Goal: Information Seeking & Learning: Check status

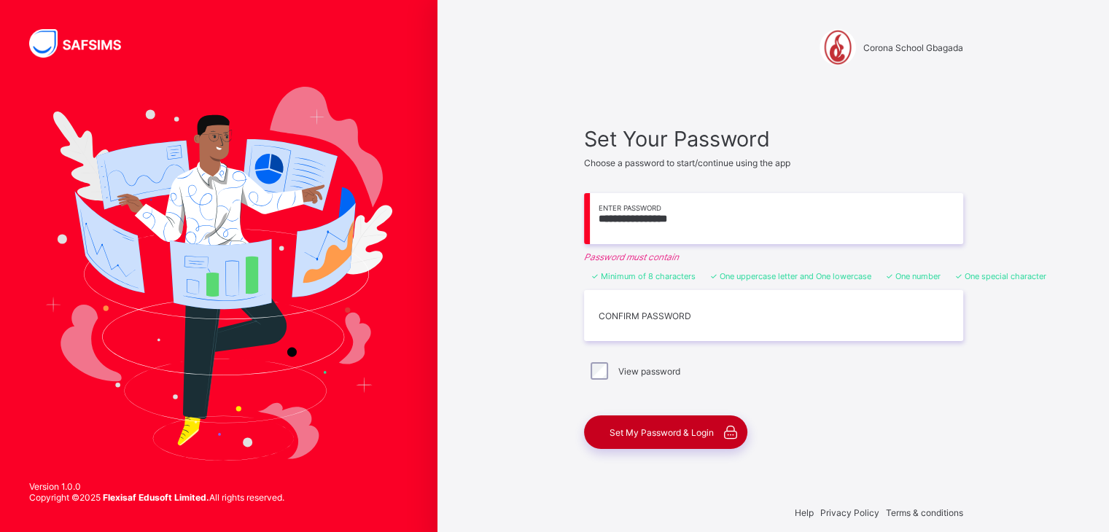
click at [700, 434] on span "Set My Password & Login" at bounding box center [662, 432] width 104 height 11
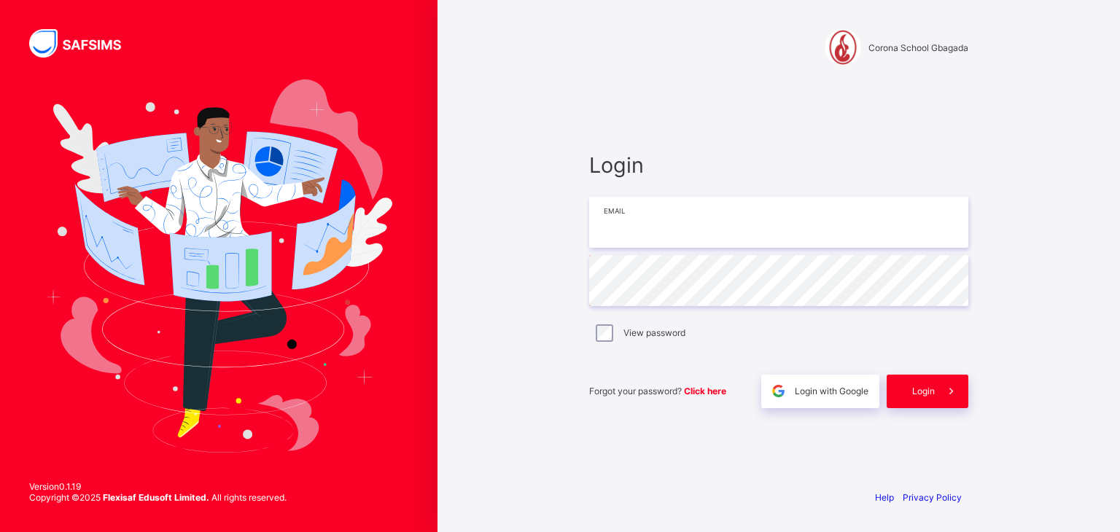
click at [627, 225] on input "email" at bounding box center [778, 222] width 379 height 51
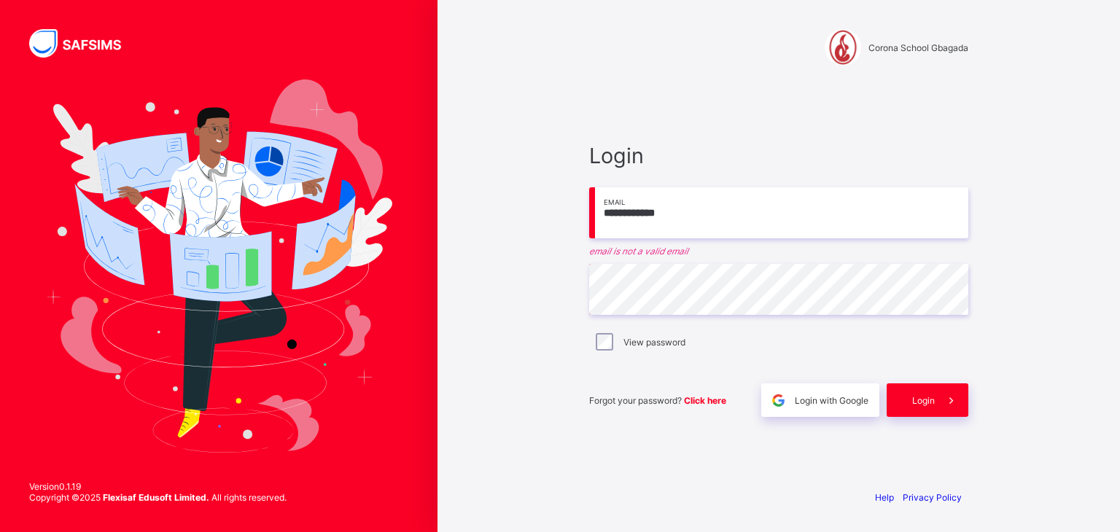
type input "**********"
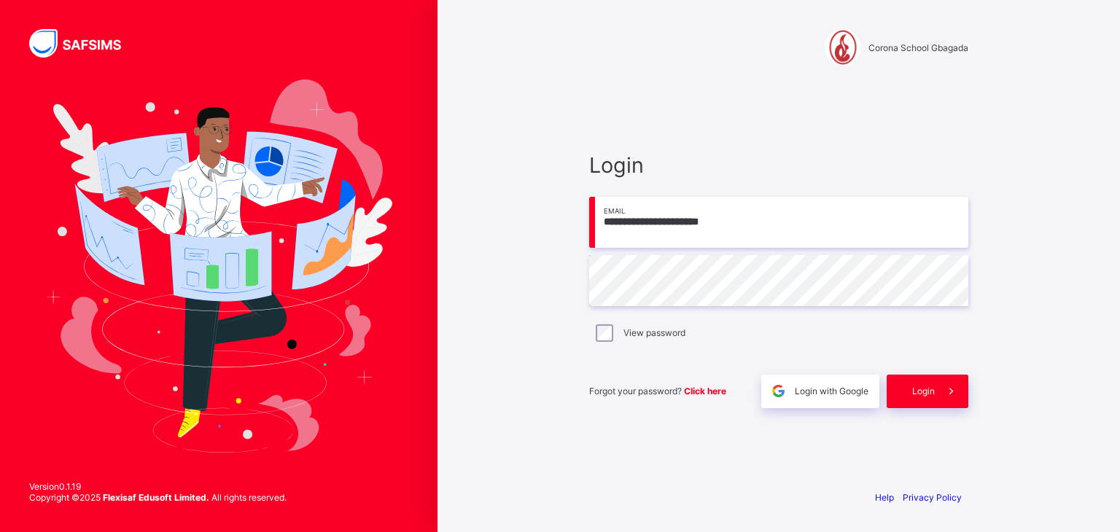
click at [551, 271] on div "**********" at bounding box center [779, 266] width 683 height 532
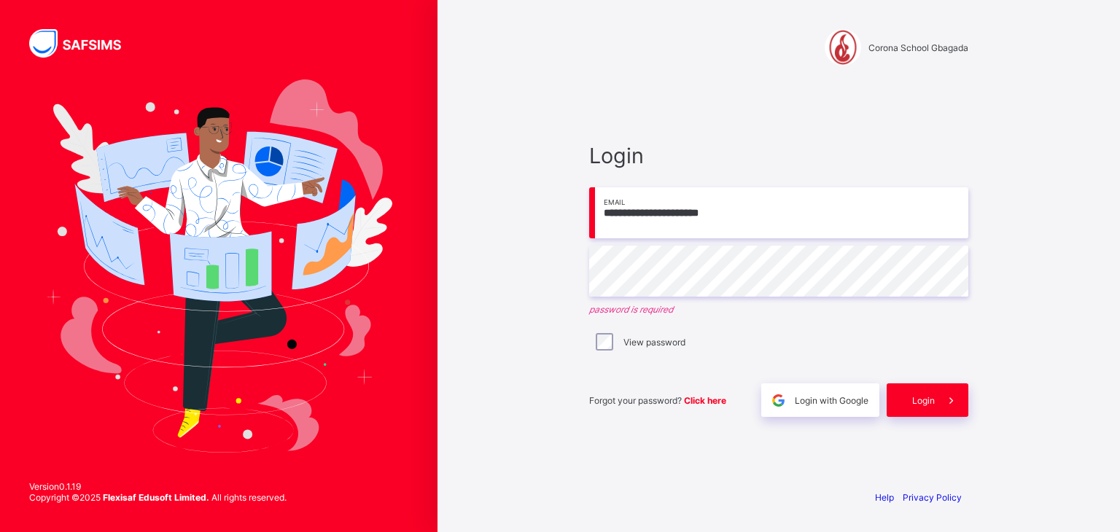
click at [551, 271] on div "**********" at bounding box center [779, 266] width 683 height 532
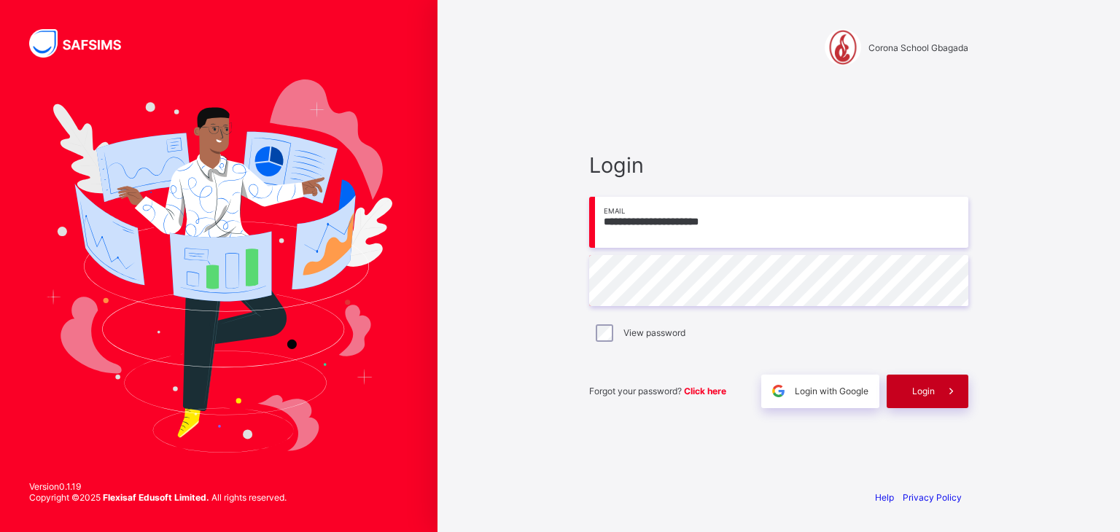
click at [919, 391] on span "Login" at bounding box center [924, 391] width 23 height 11
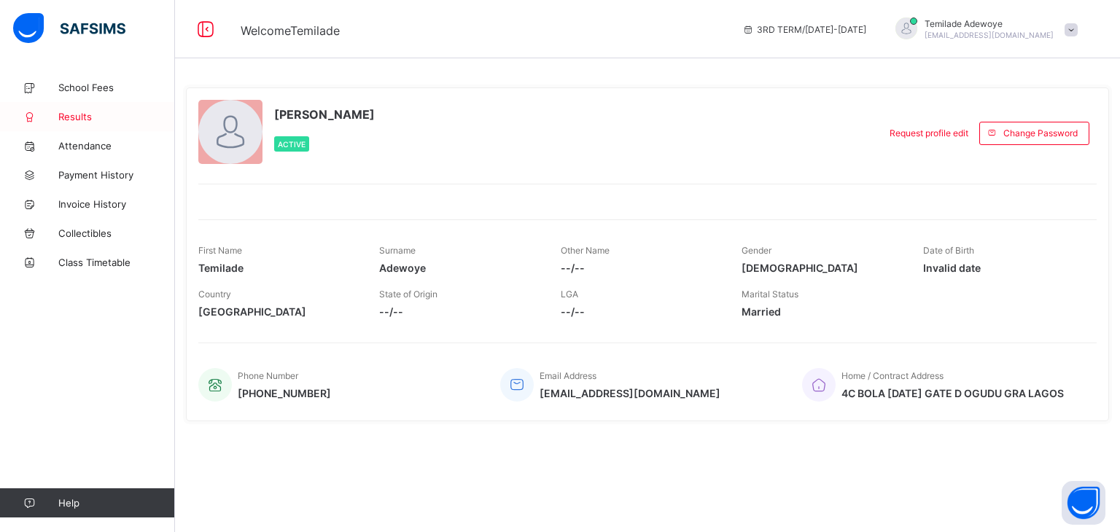
click at [108, 120] on span "Results" at bounding box center [116, 117] width 117 height 12
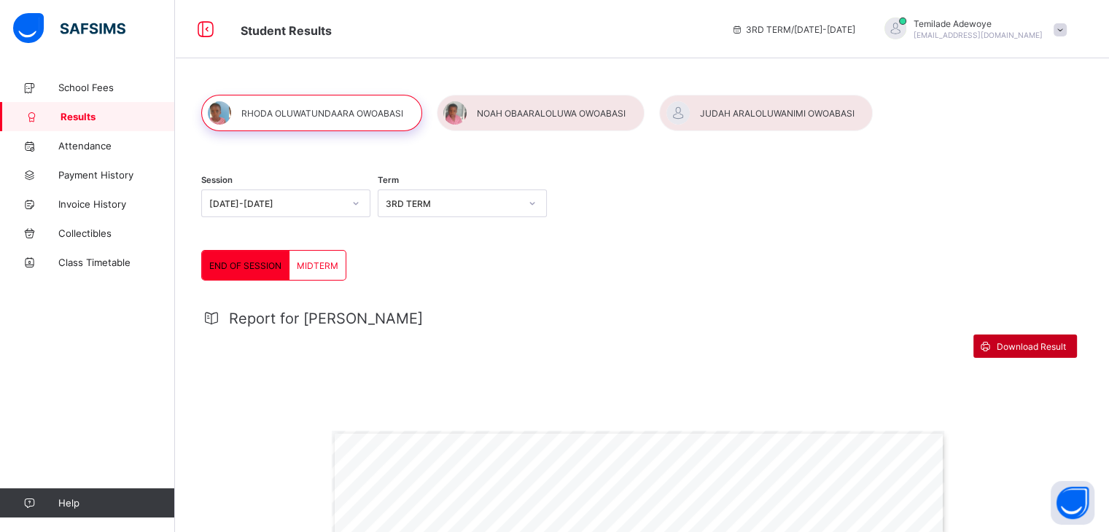
click at [1002, 344] on span "Download Result" at bounding box center [1031, 346] width 69 height 11
click at [527, 117] on div at bounding box center [541, 113] width 208 height 36
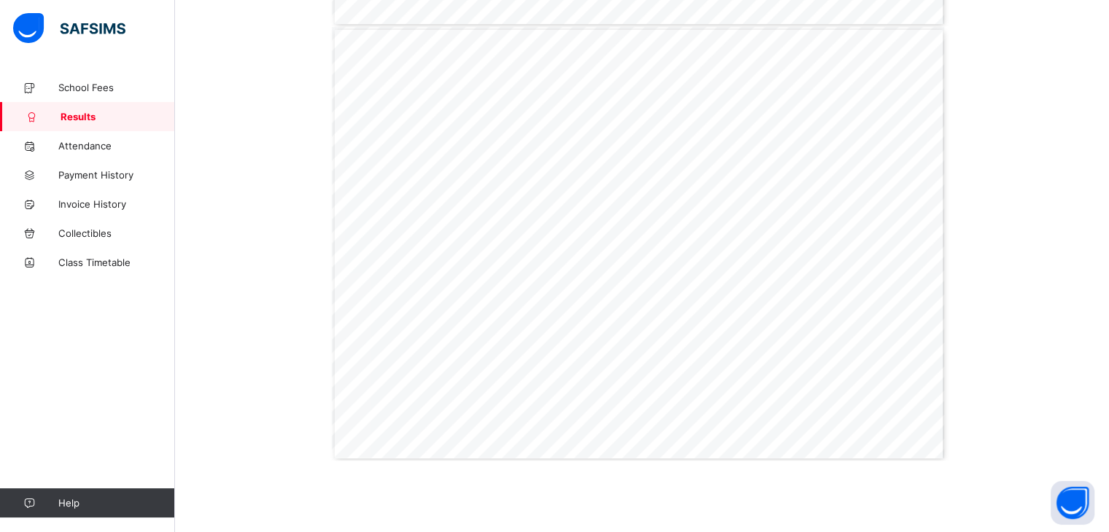
scroll to position [849, 0]
click at [632, 295] on span "93.3" at bounding box center [628, 295] width 12 height 5
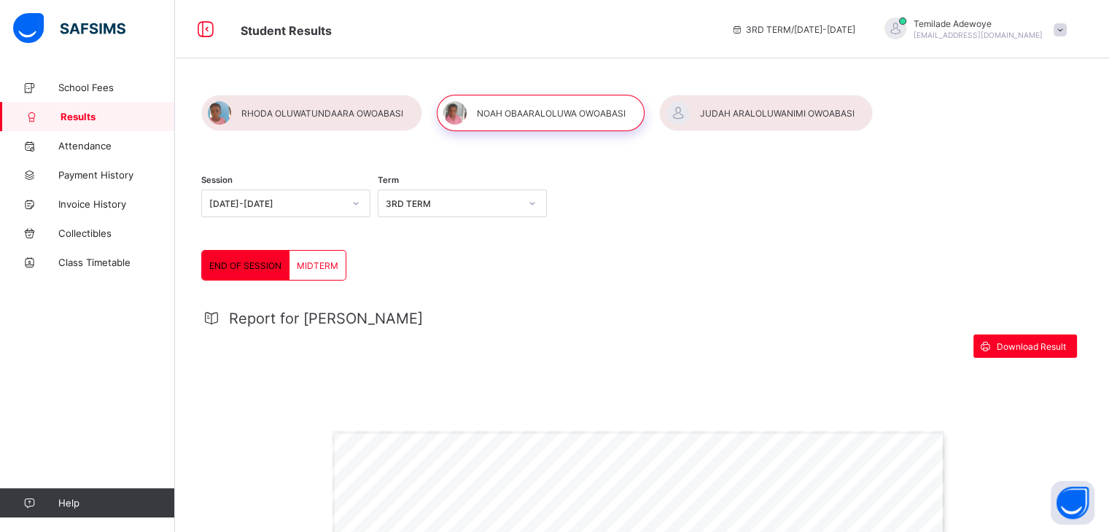
scroll to position [0, 0]
click at [1010, 341] on span "Download Result" at bounding box center [1031, 346] width 69 height 11
click at [755, 106] on div at bounding box center [766, 113] width 214 height 36
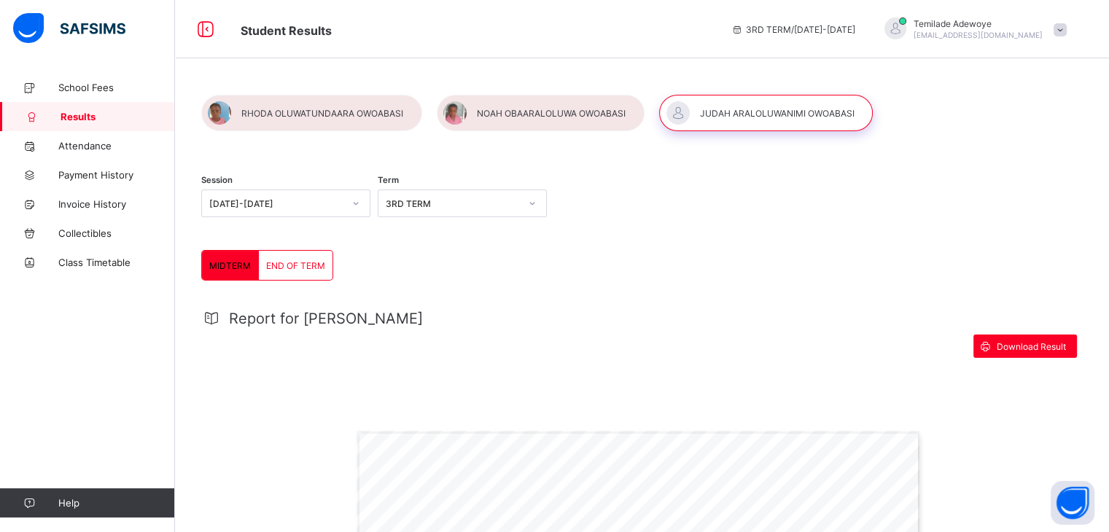
click at [988, 340] on icon at bounding box center [985, 347] width 15 height 14
click at [98, 229] on span "Collectibles" at bounding box center [116, 234] width 117 height 12
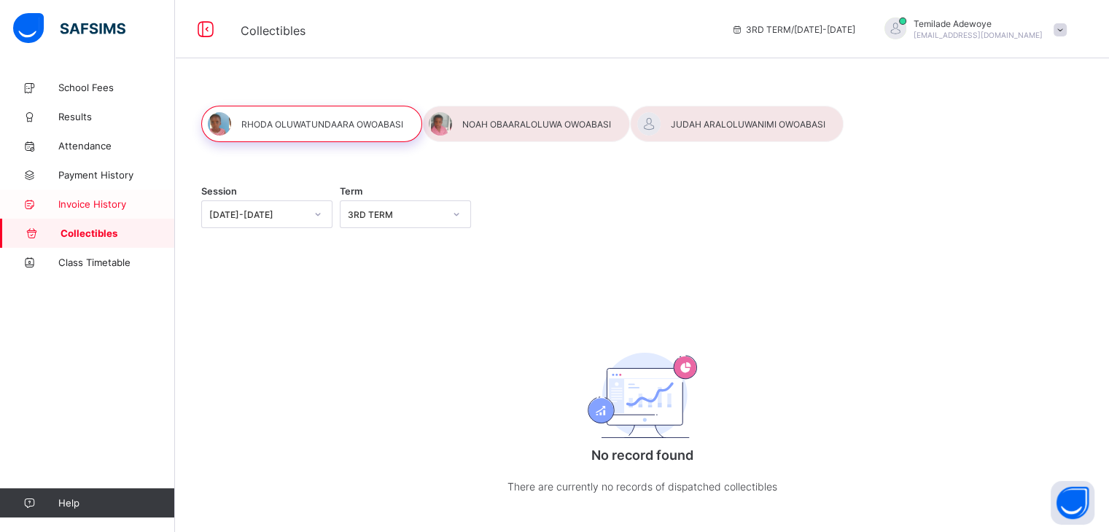
click at [85, 207] on span "Invoice History" at bounding box center [116, 204] width 117 height 12
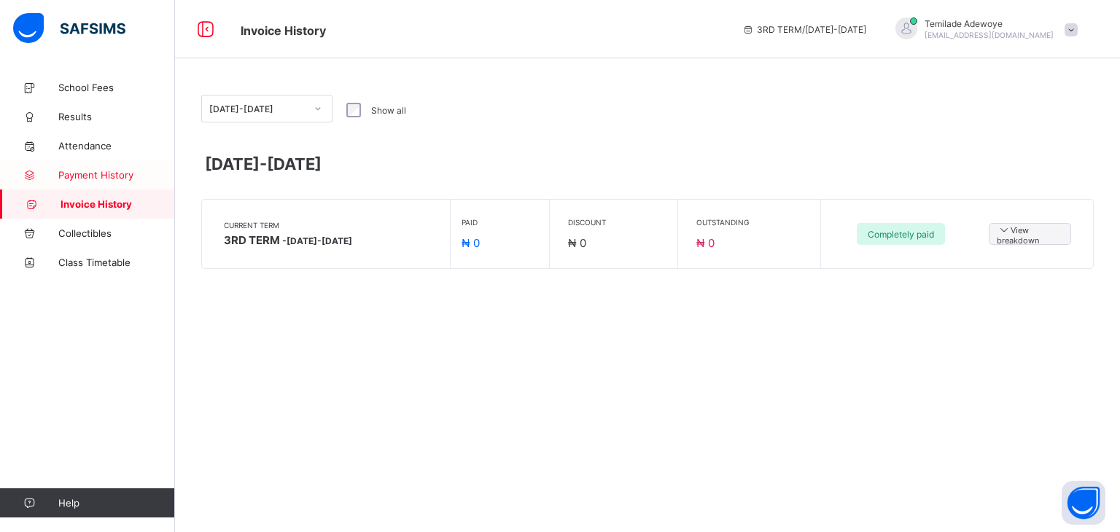
click at [67, 177] on span "Payment History" at bounding box center [116, 175] width 117 height 12
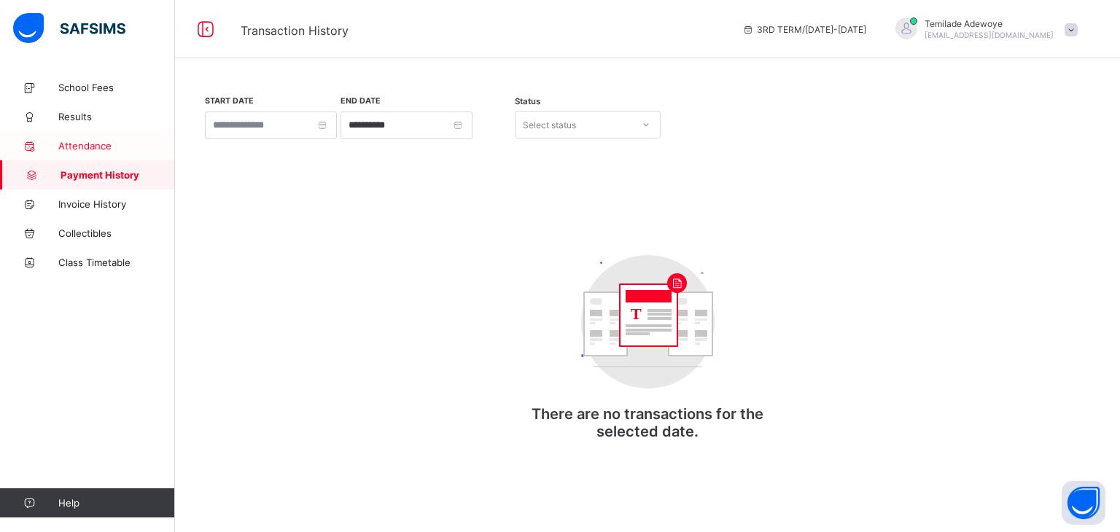
click at [92, 145] on span "Attendance" at bounding box center [116, 146] width 117 height 12
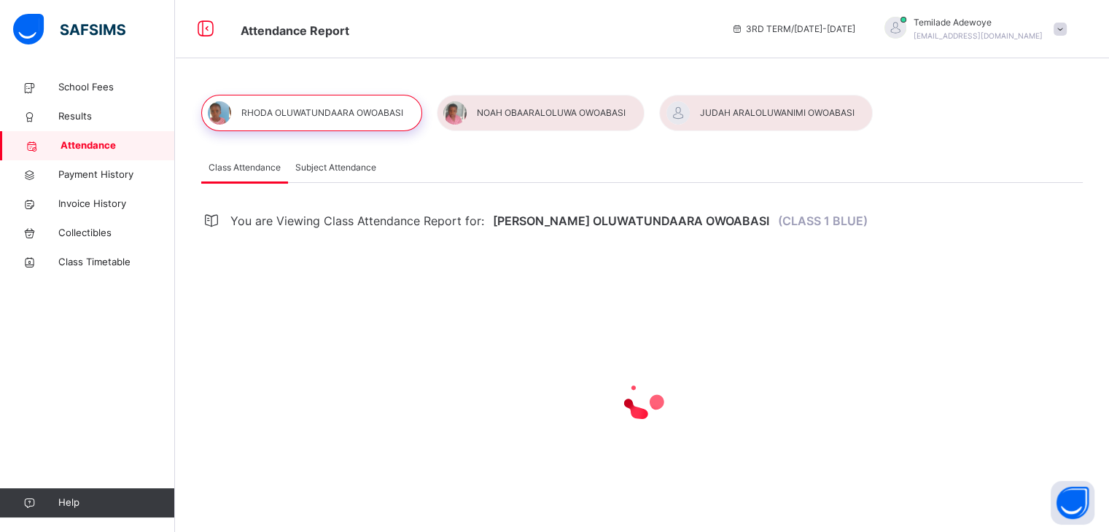
select select "****"
select select "*"
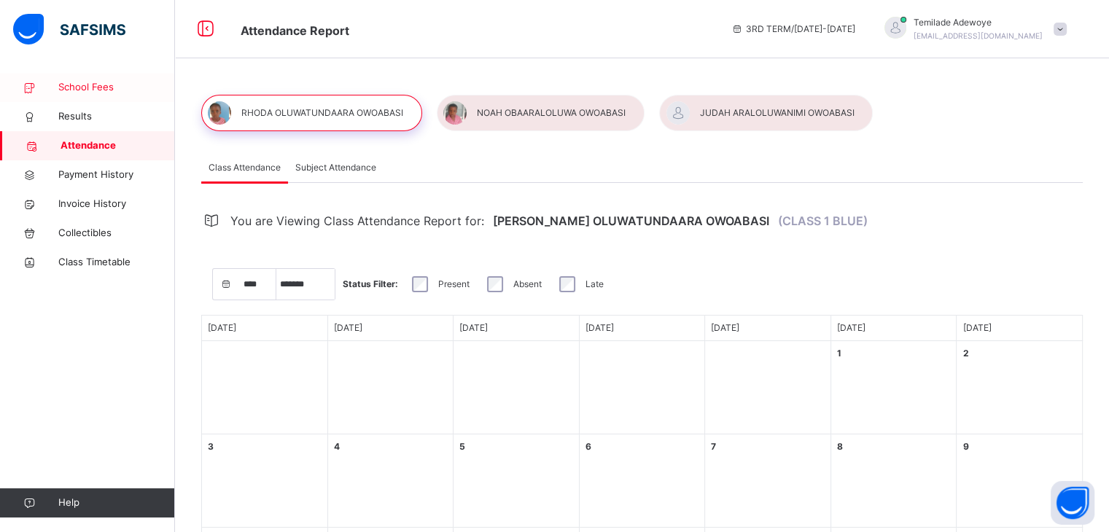
click at [80, 91] on span "School Fees" at bounding box center [116, 87] width 117 height 15
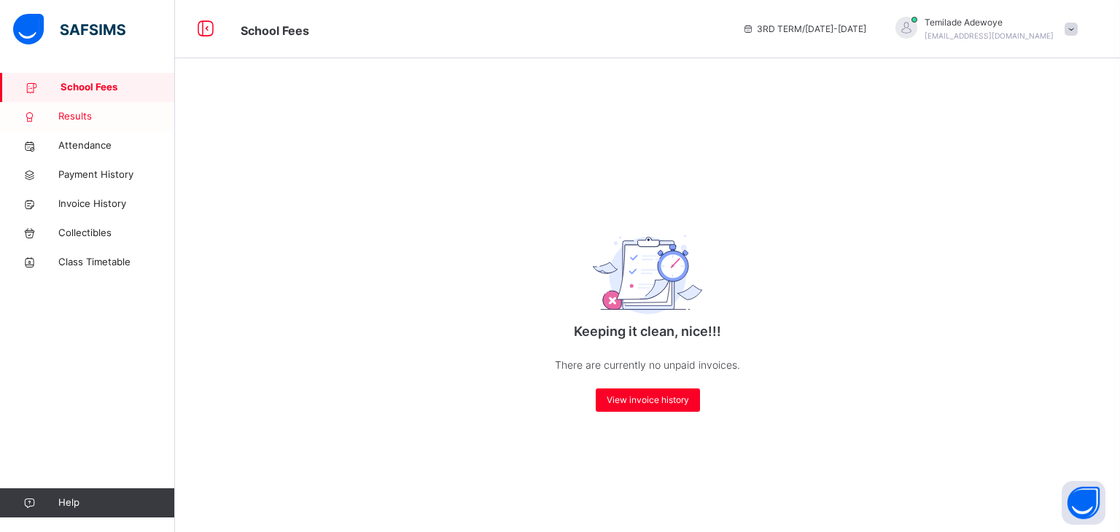
click at [93, 123] on span "Results" at bounding box center [116, 116] width 117 height 15
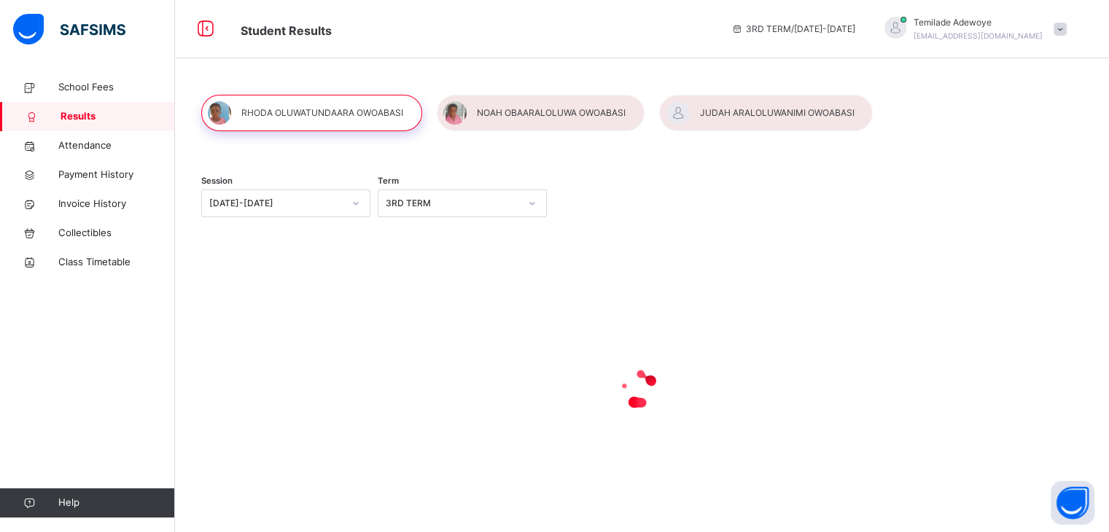
click at [565, 120] on div at bounding box center [541, 113] width 208 height 36
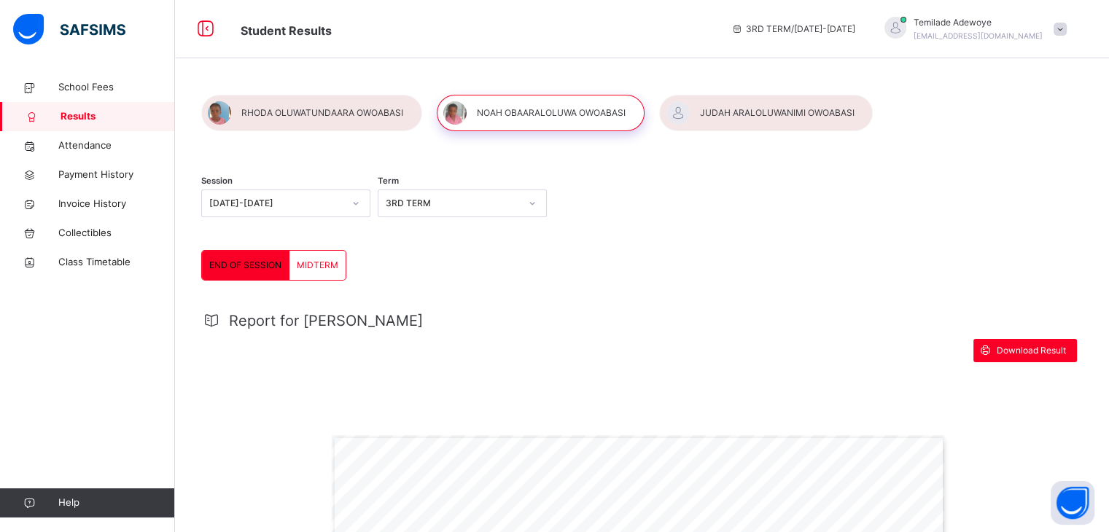
click at [321, 117] on div at bounding box center [311, 113] width 221 height 36
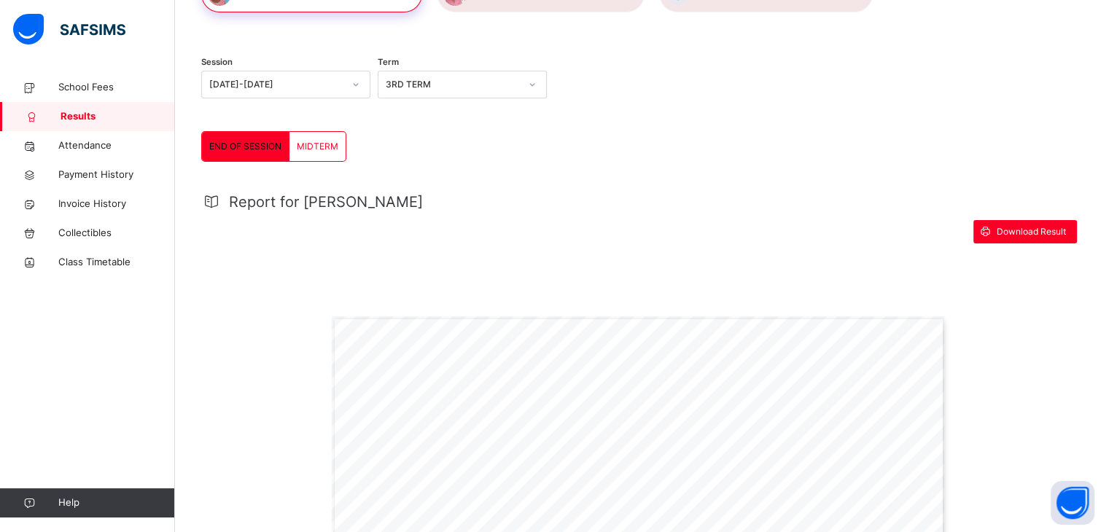
scroll to position [47, 0]
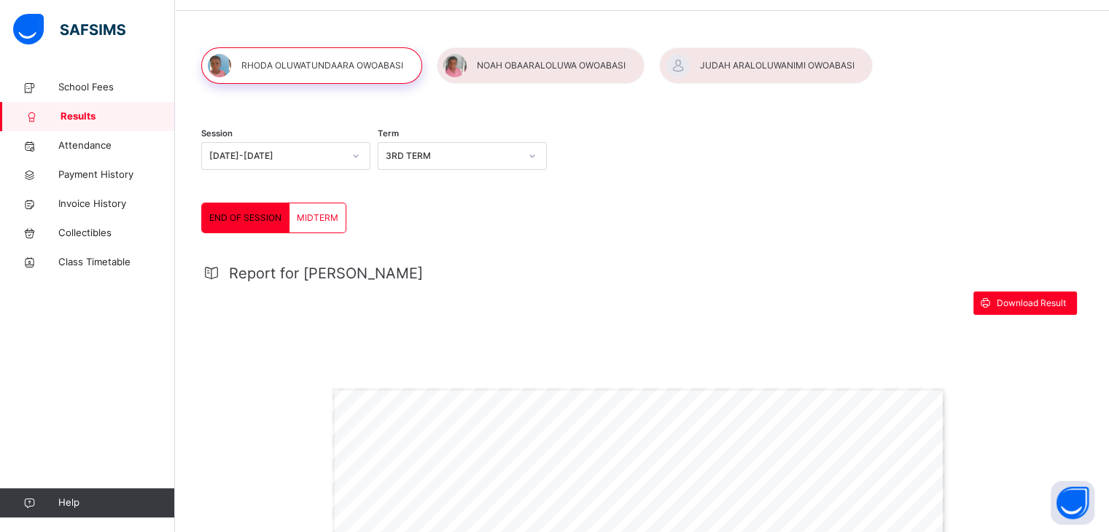
click at [570, 62] on div at bounding box center [541, 65] width 208 height 36
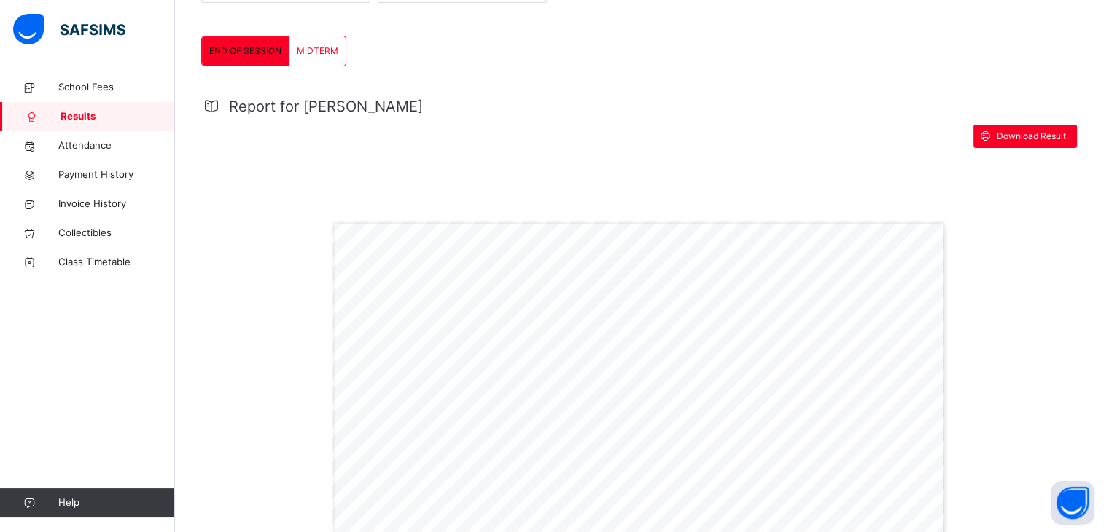
scroll to position [219, 0]
